Goal: Contribute content: Contribute content

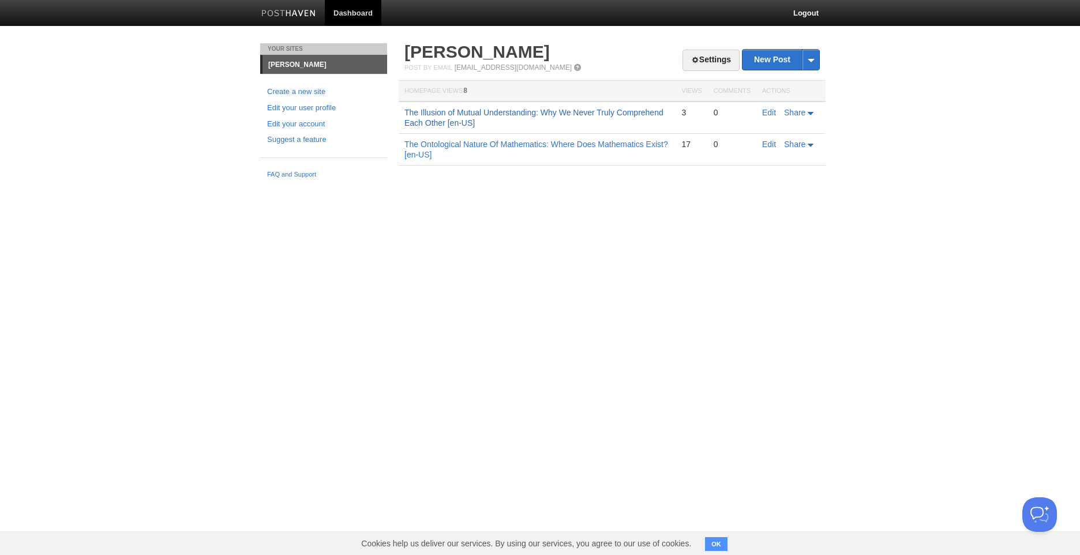
click at [621, 111] on link "The Illusion of Mutual Understanding: Why We Never Truly Comprehend Each Other …" at bounding box center [533, 118] width 259 height 20
click at [764, 63] on link "New Post" at bounding box center [780, 60] width 77 height 20
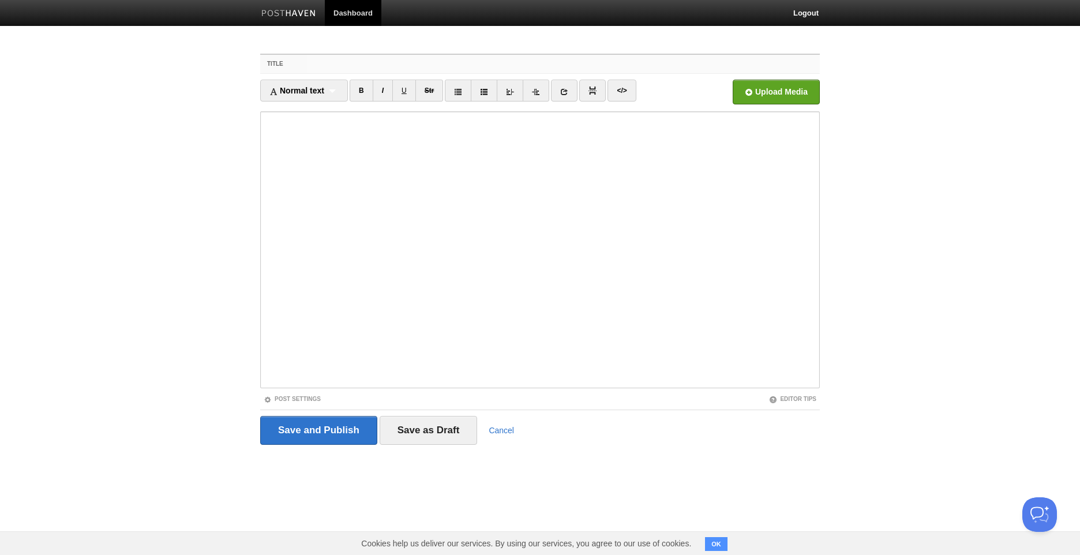
click at [652, 59] on input "Title" at bounding box center [563, 64] width 513 height 18
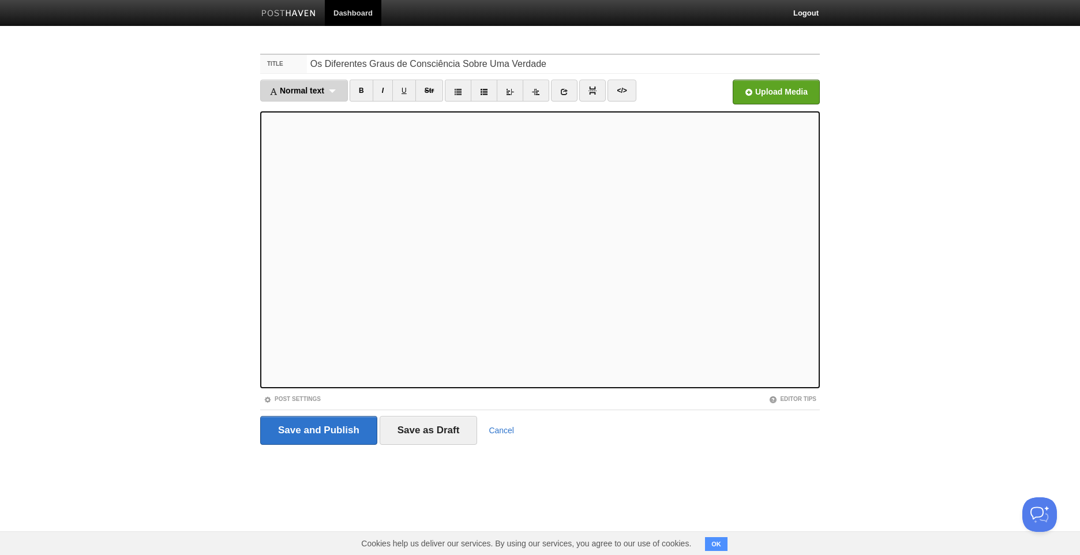
drag, startPoint x: 320, startPoint y: 87, endPoint x: 323, endPoint y: 92, distance: 6.2
click at [321, 89] on span "Normal text" at bounding box center [296, 90] width 55 height 9
click at [387, 92] on link "I" at bounding box center [383, 91] width 20 height 22
click at [0, 0] on div "à" at bounding box center [0, 0] width 0 height 0
click at [0, 0] on div "l i e ," at bounding box center [0, 0] width 0 height 0
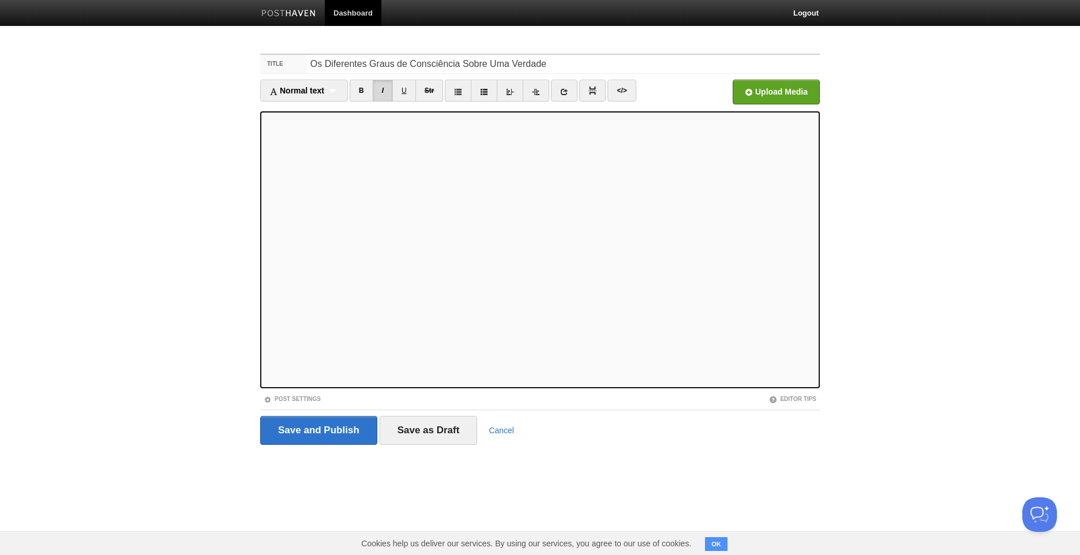
click at [0, 0] on div "c o n t i n u a m e n t e ?" at bounding box center [0, 0] width 0 height 0
click at [0, 0] on div "seja" at bounding box center [0, 0] width 0 height 0
click at [0, 0] on div "àquele" at bounding box center [0, 0] width 0 height 0
click at [0, 0] on div "a" at bounding box center [0, 0] width 0 height 0
click at [0, 0] on div "; ," at bounding box center [0, 0] width 0 height 0
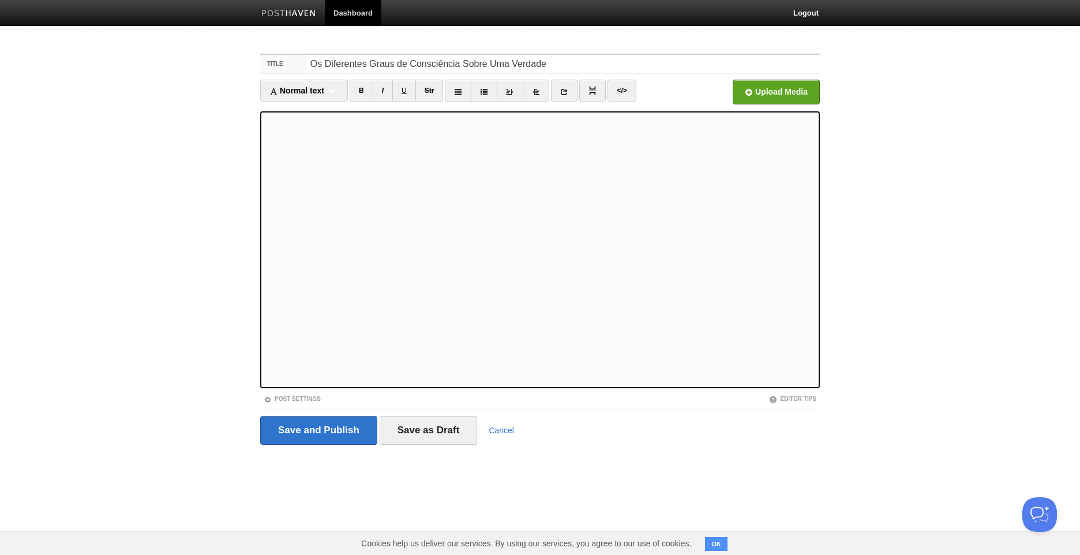
click at [0, 0] on div "; ," at bounding box center [0, 0] width 0 height 0
click at [0, 0] on div "e ," at bounding box center [0, 0] width 0 height 0
click at [0, 0] on span "," at bounding box center [0, 0] width 0 height 0
click at [0, 0] on div "p o n t e ." at bounding box center [0, 0] width 0 height 0
click at [0, 0] on div "Pontuação faltando" at bounding box center [0, 0] width 0 height 0
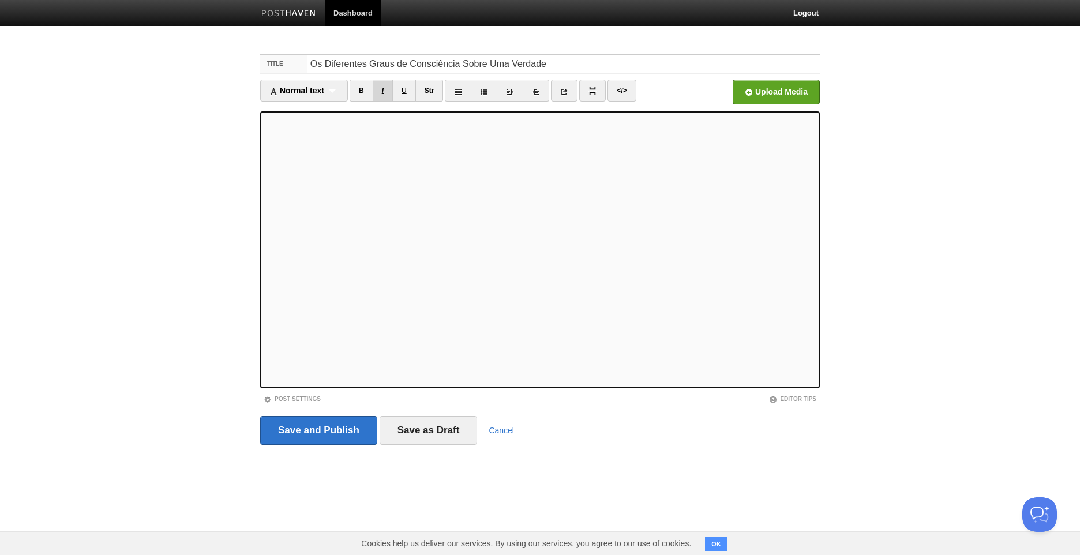
click at [381, 96] on link "I" at bounding box center [383, 91] width 20 height 22
click at [0, 0] on span "que" at bounding box center [0, 0] width 0 height 0
click at [386, 89] on link "I" at bounding box center [383, 91] width 20 height 22
click at [392, 87] on link "I" at bounding box center [383, 91] width 20 height 22
click at [0, 0] on div "f u t u r o" at bounding box center [0, 0] width 0 height 0
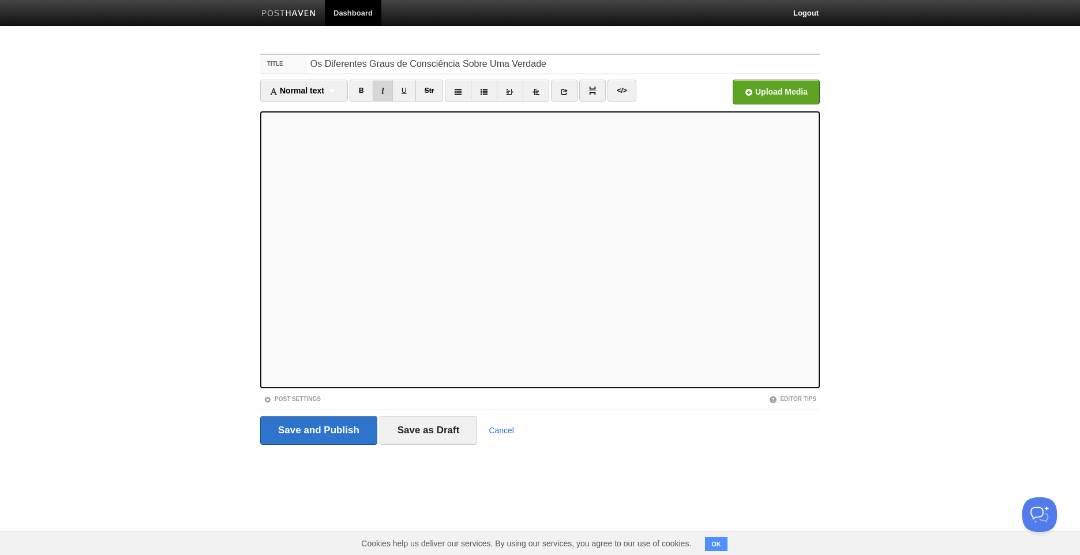
click at [384, 97] on link "I" at bounding box center [383, 91] width 20 height 22
click at [383, 91] on link "I" at bounding box center [383, 91] width 20 height 22
click at [378, 93] on link "I" at bounding box center [383, 91] width 20 height 22
click at [0, 0] on div "receptor" at bounding box center [0, 0] width 0 height 0
click at [0, 0] on div "por meio" at bounding box center [0, 0] width 0 height 0
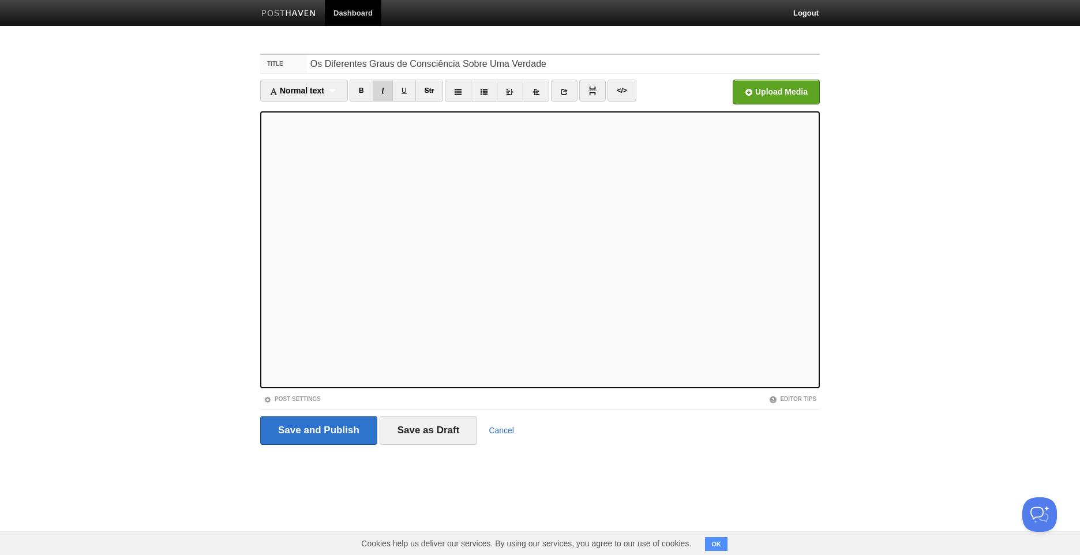
click at [389, 89] on link "I" at bounding box center [383, 91] width 20 height 22
click at [0, 0] on div "p o n t e ," at bounding box center [0, 0] width 0 height 0
click at [386, 97] on link "I" at bounding box center [383, 91] width 20 height 22
click at [388, 85] on link "I" at bounding box center [383, 91] width 20 height 22
click at [389, 95] on link "I" at bounding box center [383, 91] width 20 height 22
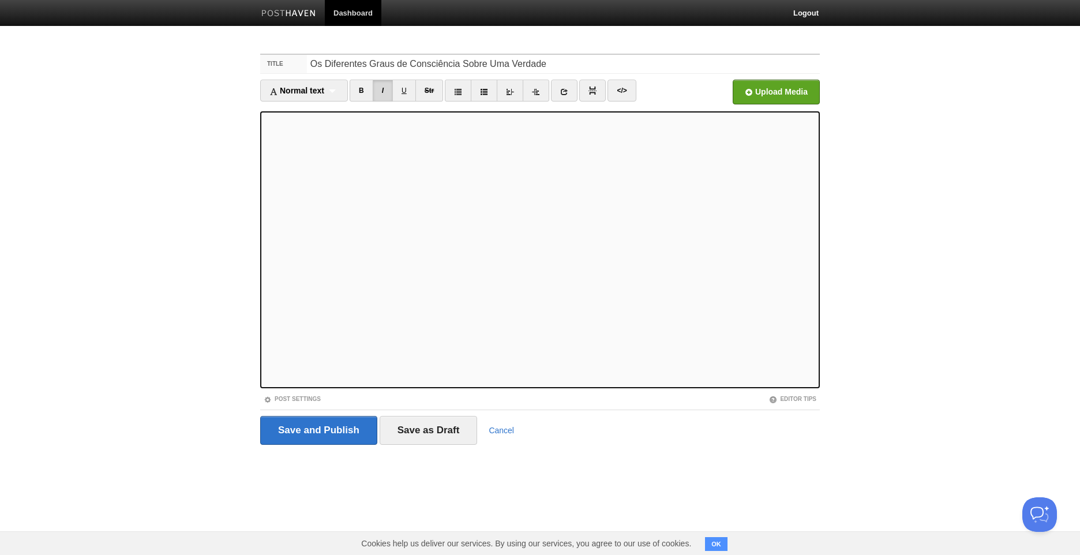
click at [0, 0] on div "e n t e n d e r" at bounding box center [0, 0] width 0 height 0
drag, startPoint x: 379, startPoint y: 92, endPoint x: 385, endPoint y: 95, distance: 6.2
click at [379, 92] on link "I" at bounding box center [383, 91] width 20 height 22
click at [611, 59] on input "Os Diferentes Graus de Consciência Sobre Uma Verdade" at bounding box center [563, 64] width 513 height 18
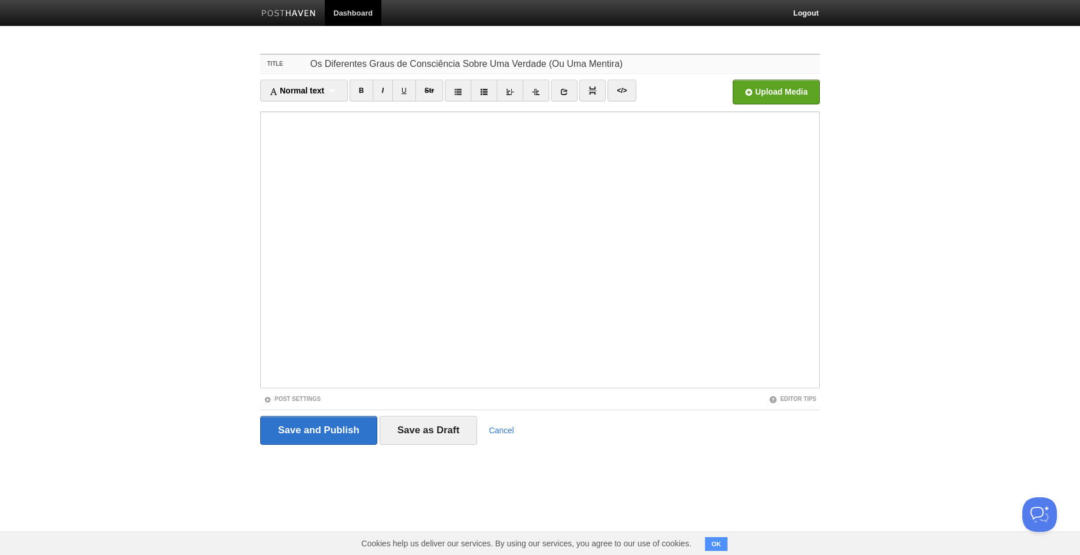
type input "Os Diferentes Graus de Consciência Sobre Uma Verdade (Ou Uma Mentira)"
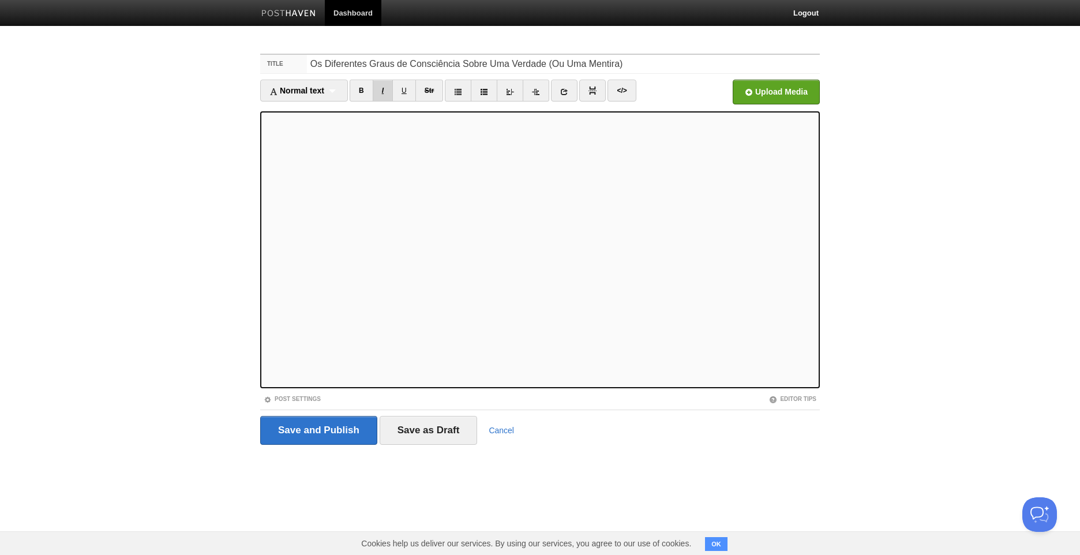
click at [384, 91] on link "I" at bounding box center [383, 91] width 20 height 22
click at [372, 92] on link "B" at bounding box center [362, 91] width 24 height 22
click at [379, 90] on link "I" at bounding box center [383, 91] width 20 height 22
click at [369, 92] on link "B" at bounding box center [362, 91] width 24 height 22
click at [0, 0] on div "p r o p o s i ç ã o ." at bounding box center [0, 0] width 0 height 0
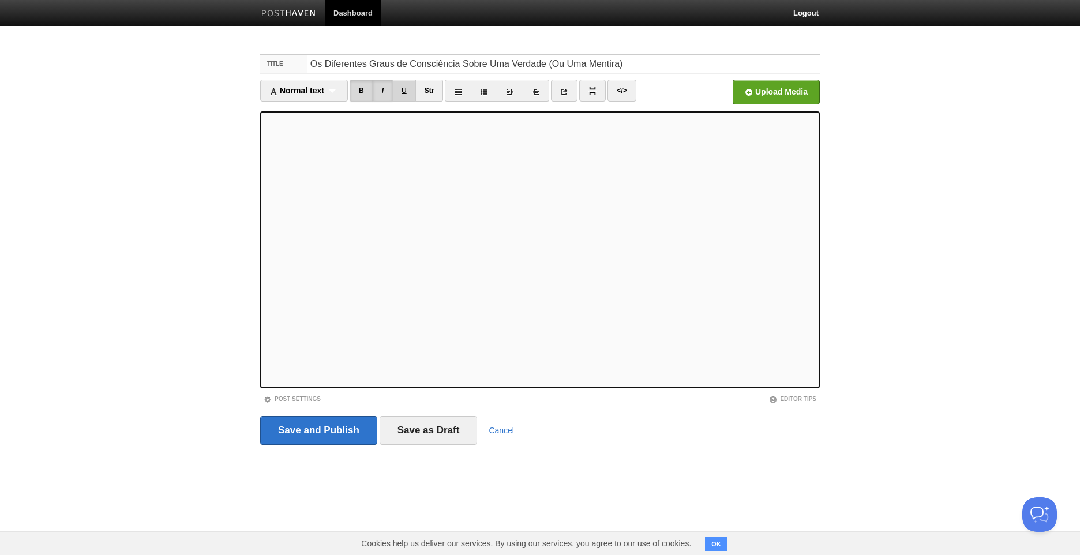
click at [401, 93] on link "U" at bounding box center [404, 91] width 24 height 22
click at [406, 90] on link "U" at bounding box center [404, 91] width 24 height 22
click at [405, 91] on link "U" at bounding box center [404, 91] width 24 height 22
click at [0, 0] on div "a p r o x i m a d a" at bounding box center [0, 0] width 0 height 0
click at [620, 387] on iframe at bounding box center [540, 249] width 560 height 277
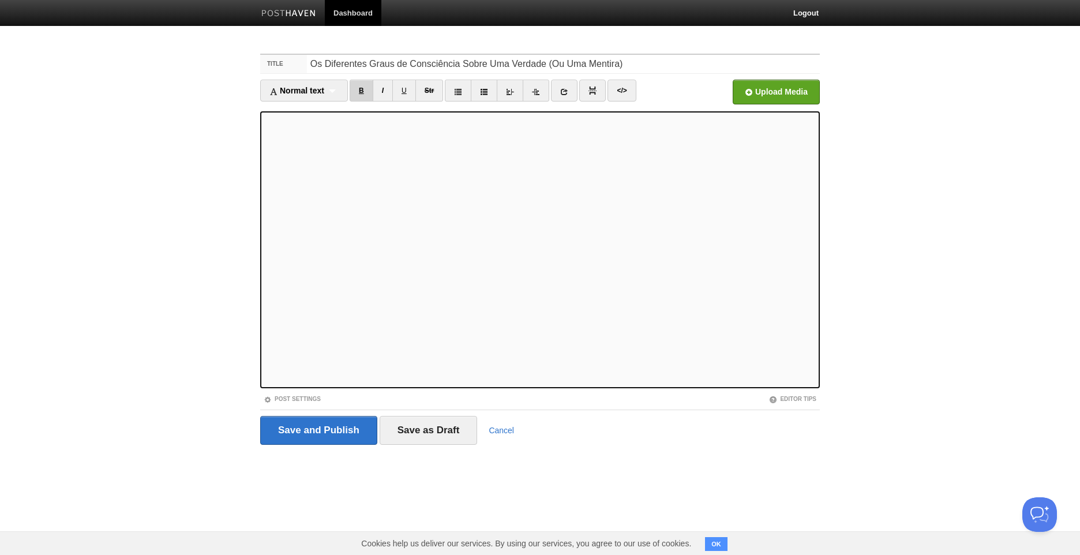
click at [367, 96] on link "B" at bounding box center [362, 91] width 24 height 22
click at [383, 94] on link "I" at bounding box center [383, 91] width 20 height 22
click at [0, 0] on span "e" at bounding box center [0, 0] width 0 height 0
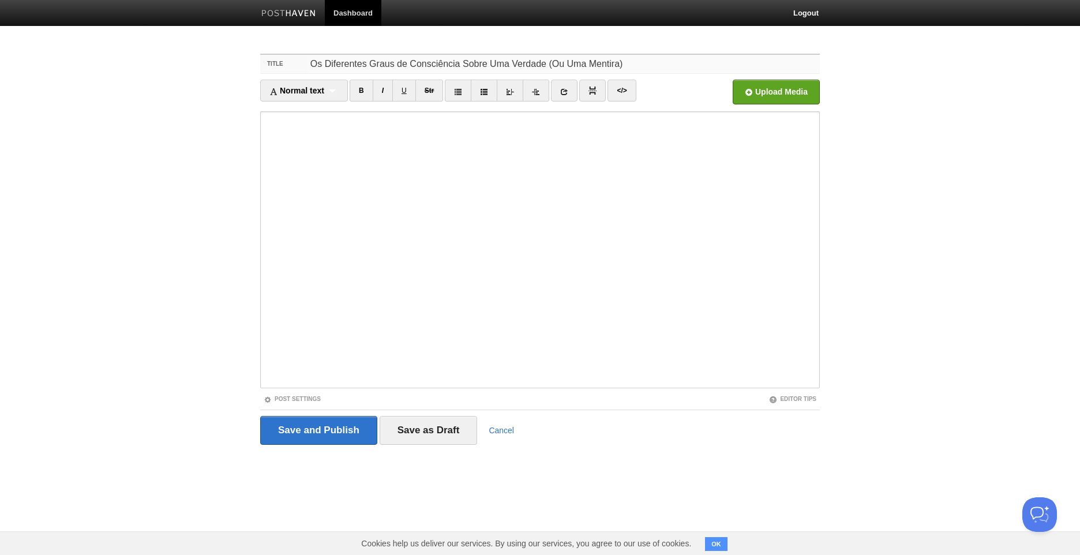
drag, startPoint x: 650, startPoint y: 68, endPoint x: 243, endPoint y: 57, distance: 406.8
click at [243, 57] on body "Dashboard Logout Your Sites [PERSON_NAME] Create a new site Edit your user prof…" at bounding box center [540, 244] width 1080 height 488
